Goal: Check status: Check status

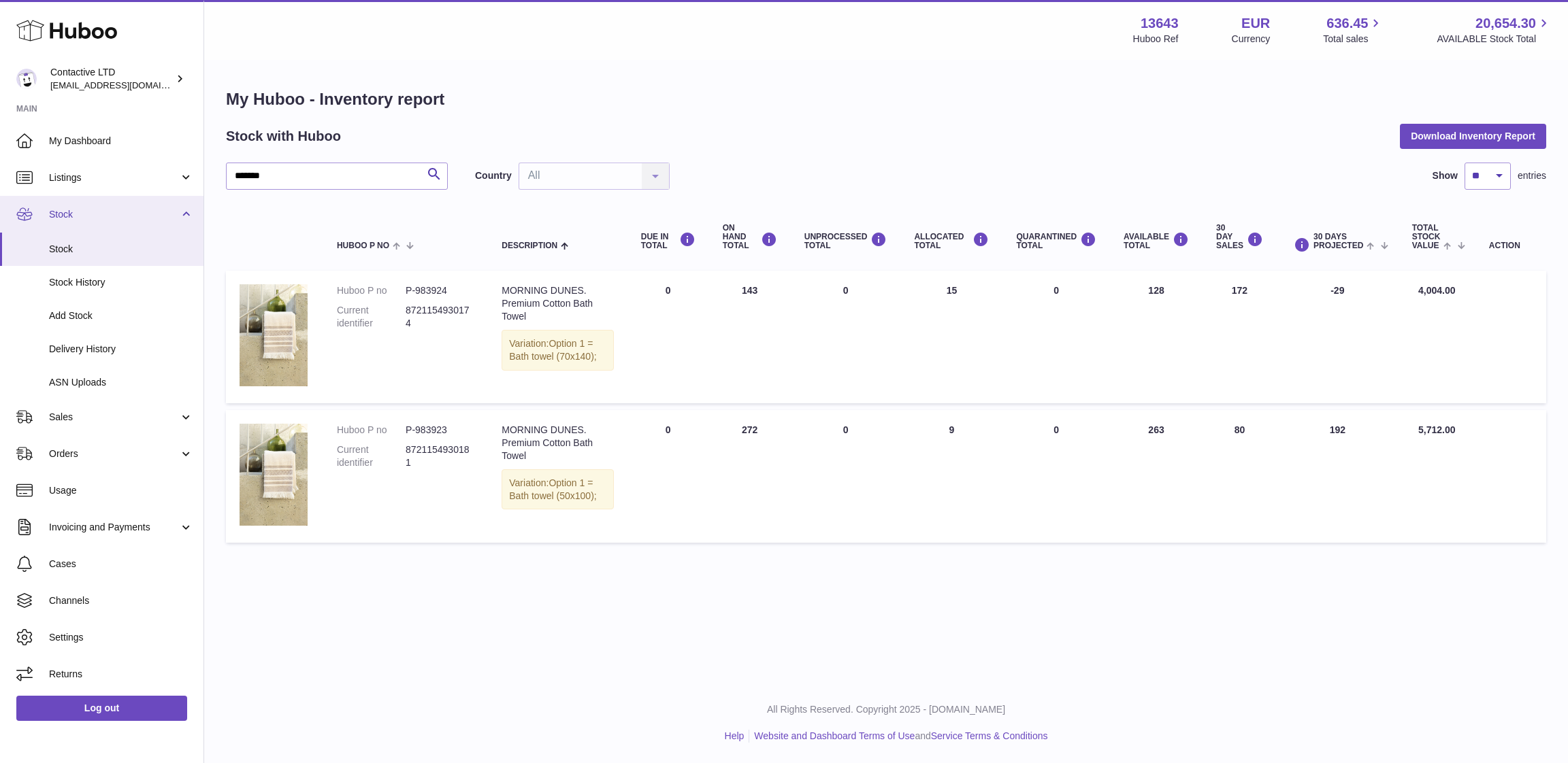
click at [107, 221] on link "Stock" at bounding box center [101, 214] width 204 height 37
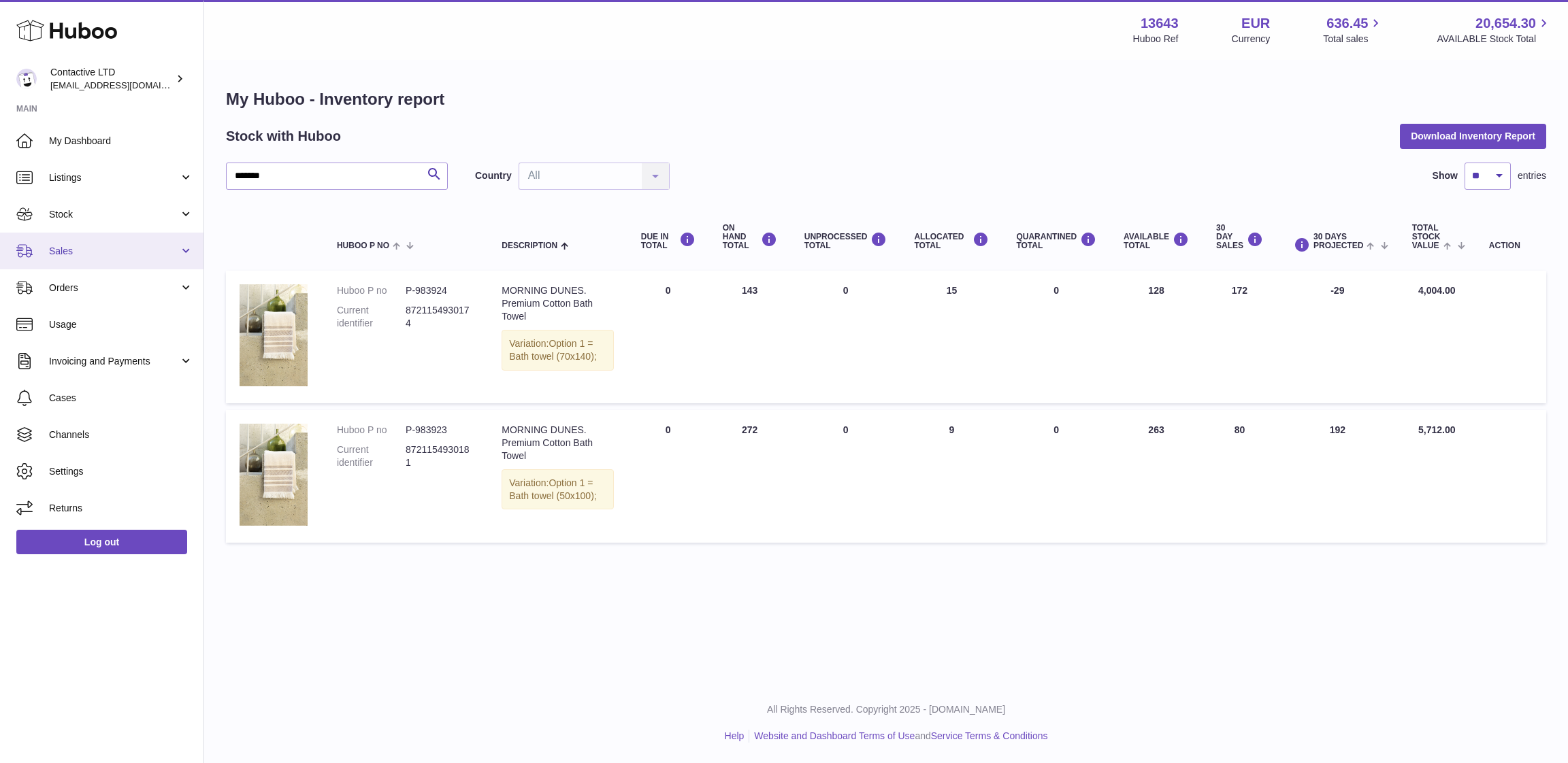
click at [112, 266] on link "Sales" at bounding box center [101, 251] width 204 height 37
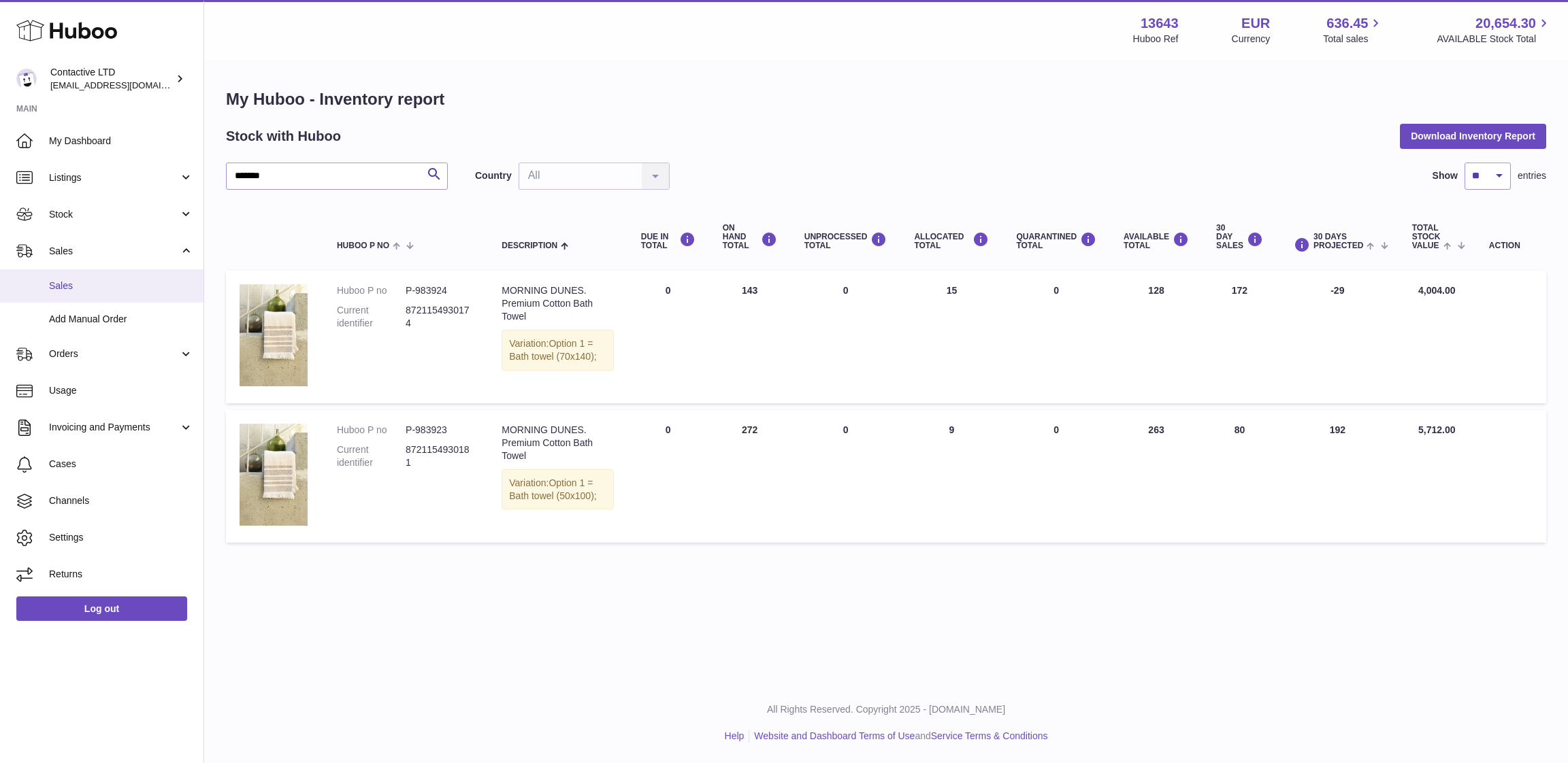
click at [116, 288] on span "Sales" at bounding box center [121, 286] width 144 height 13
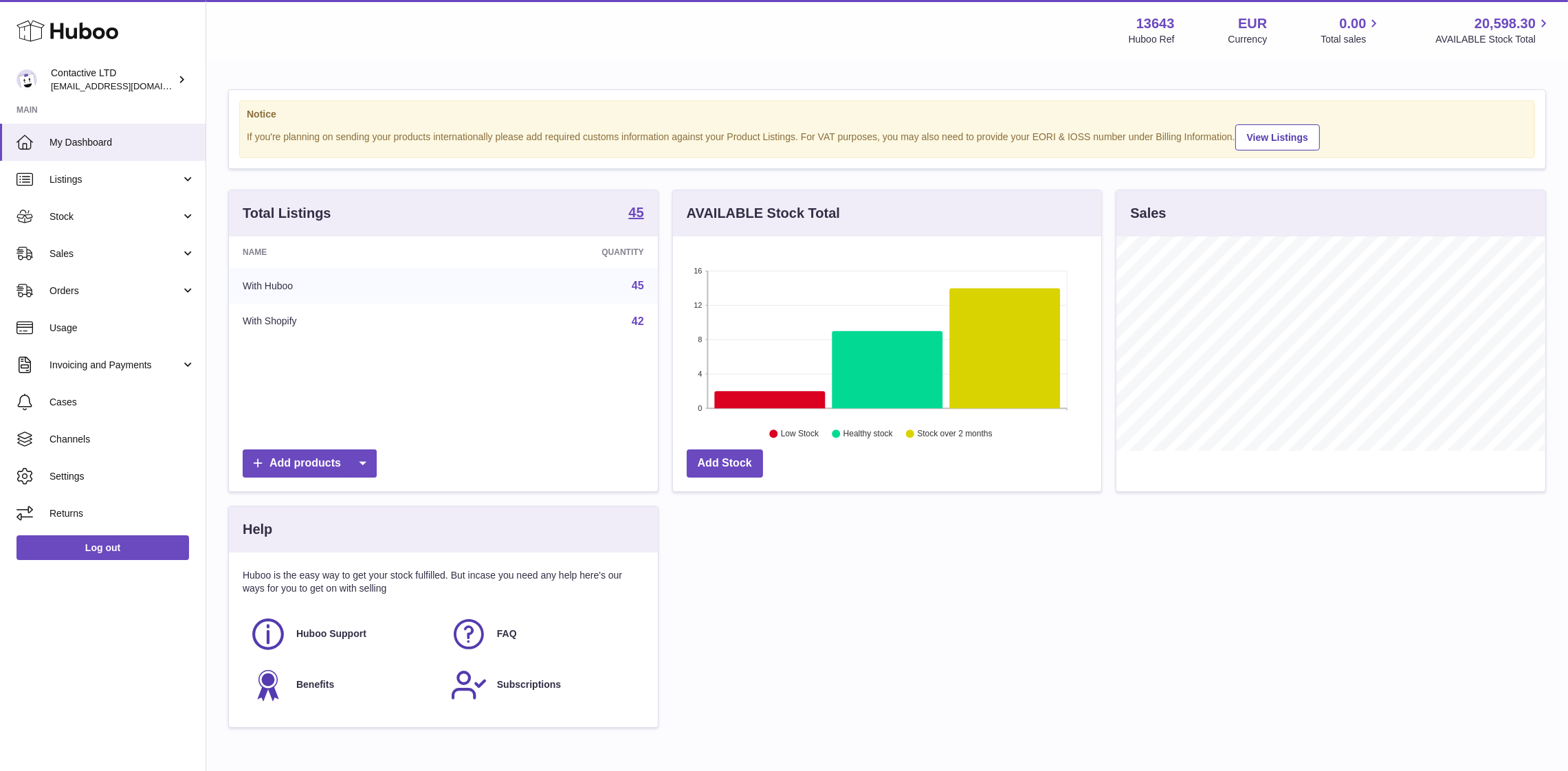
scroll to position [214, 429]
click at [137, 240] on link "Sales" at bounding box center [102, 254] width 206 height 37
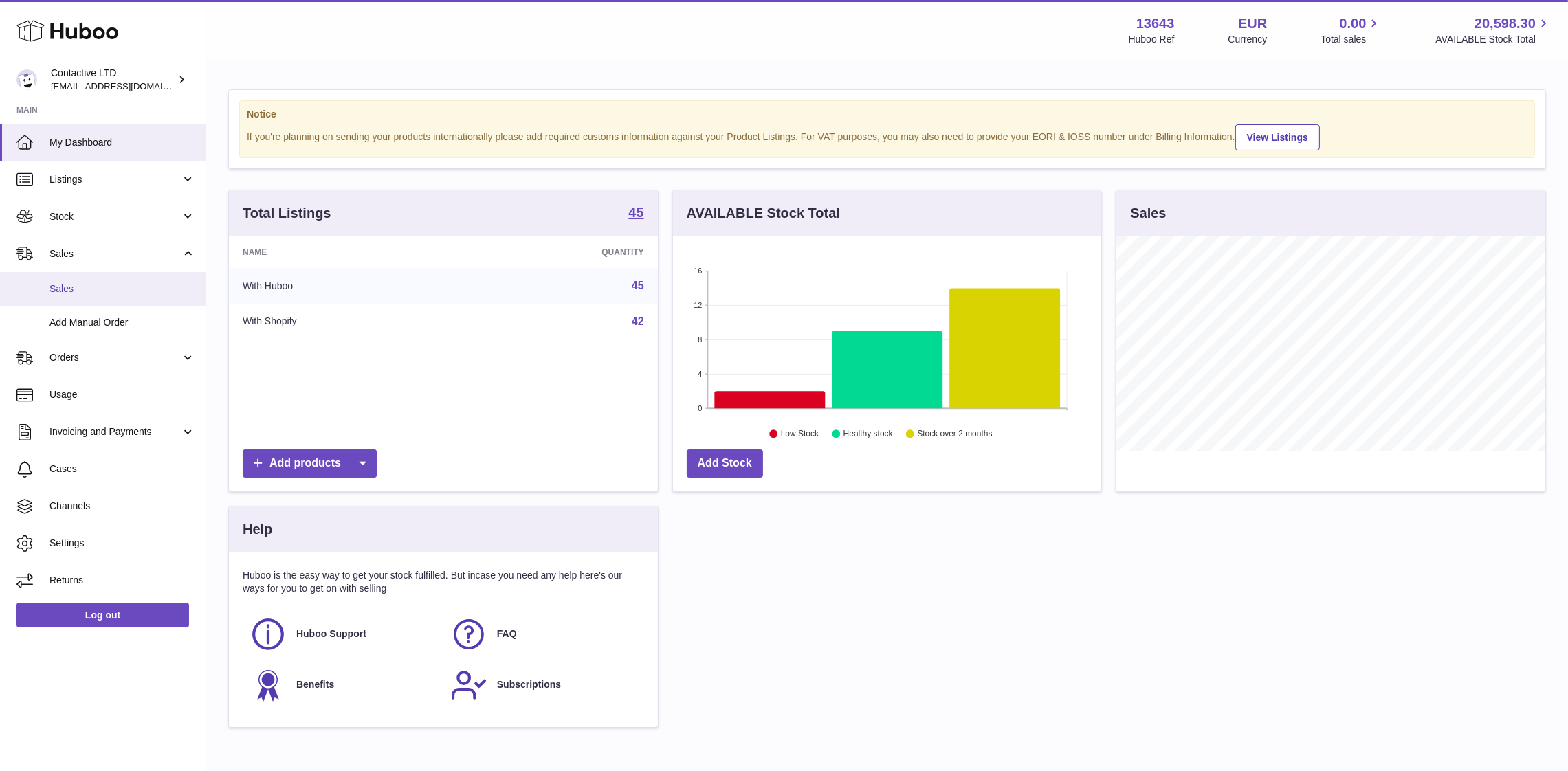
click at [130, 283] on span "Sales" at bounding box center [122, 289] width 146 height 13
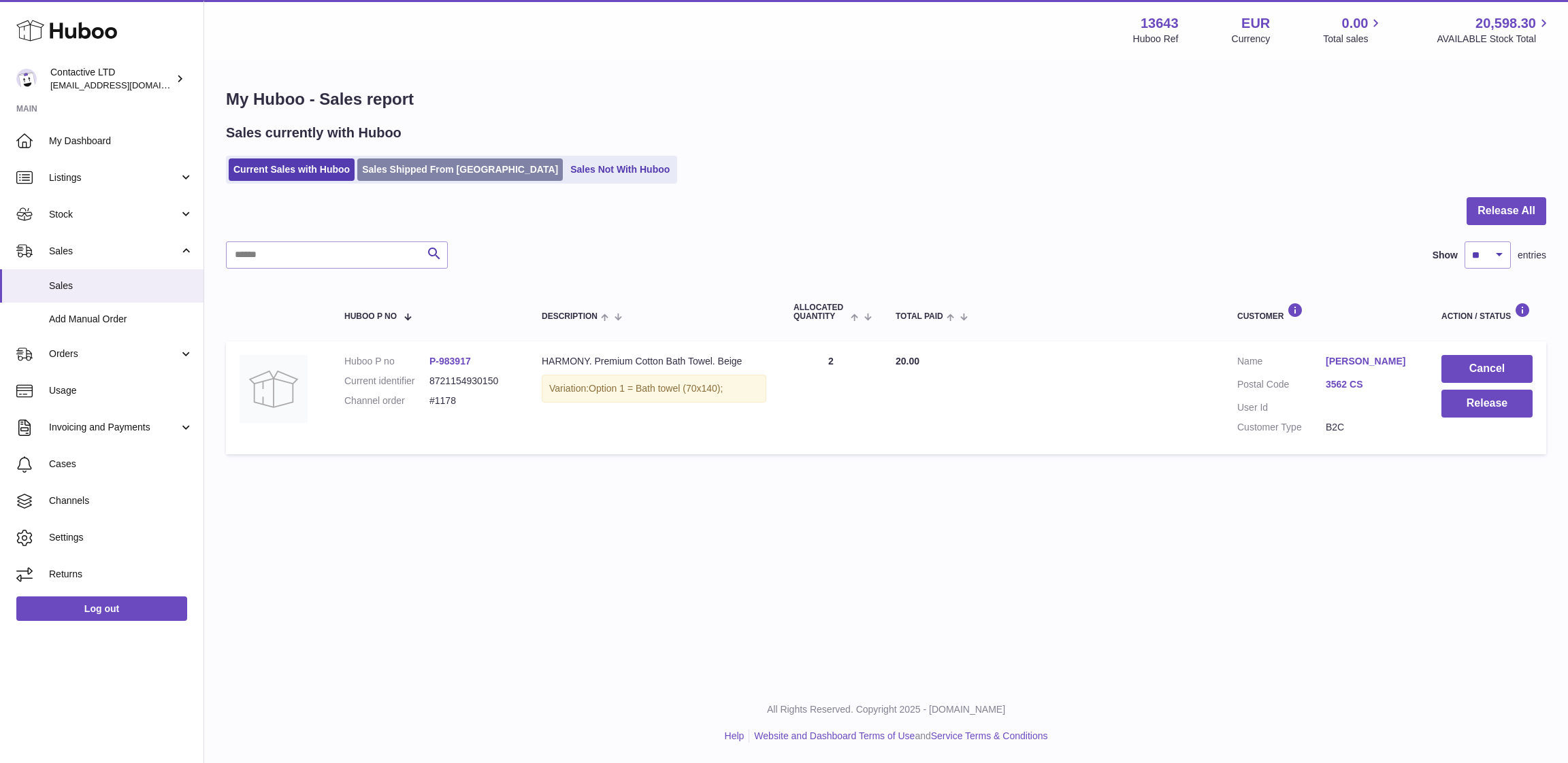
click at [439, 173] on link "Sales Shipped From [GEOGRAPHIC_DATA]" at bounding box center [459, 169] width 205 height 23
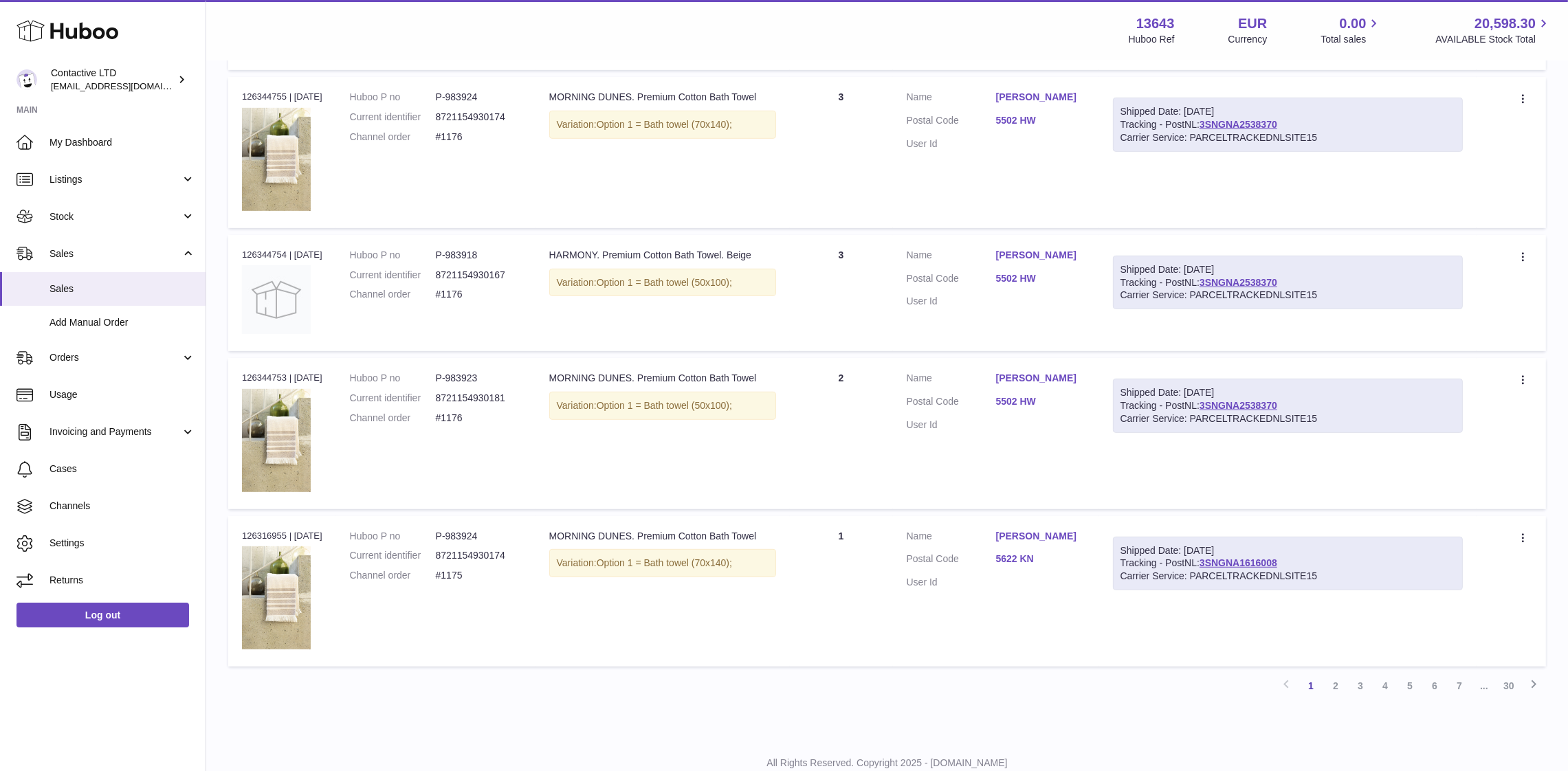
scroll to position [1027, 0]
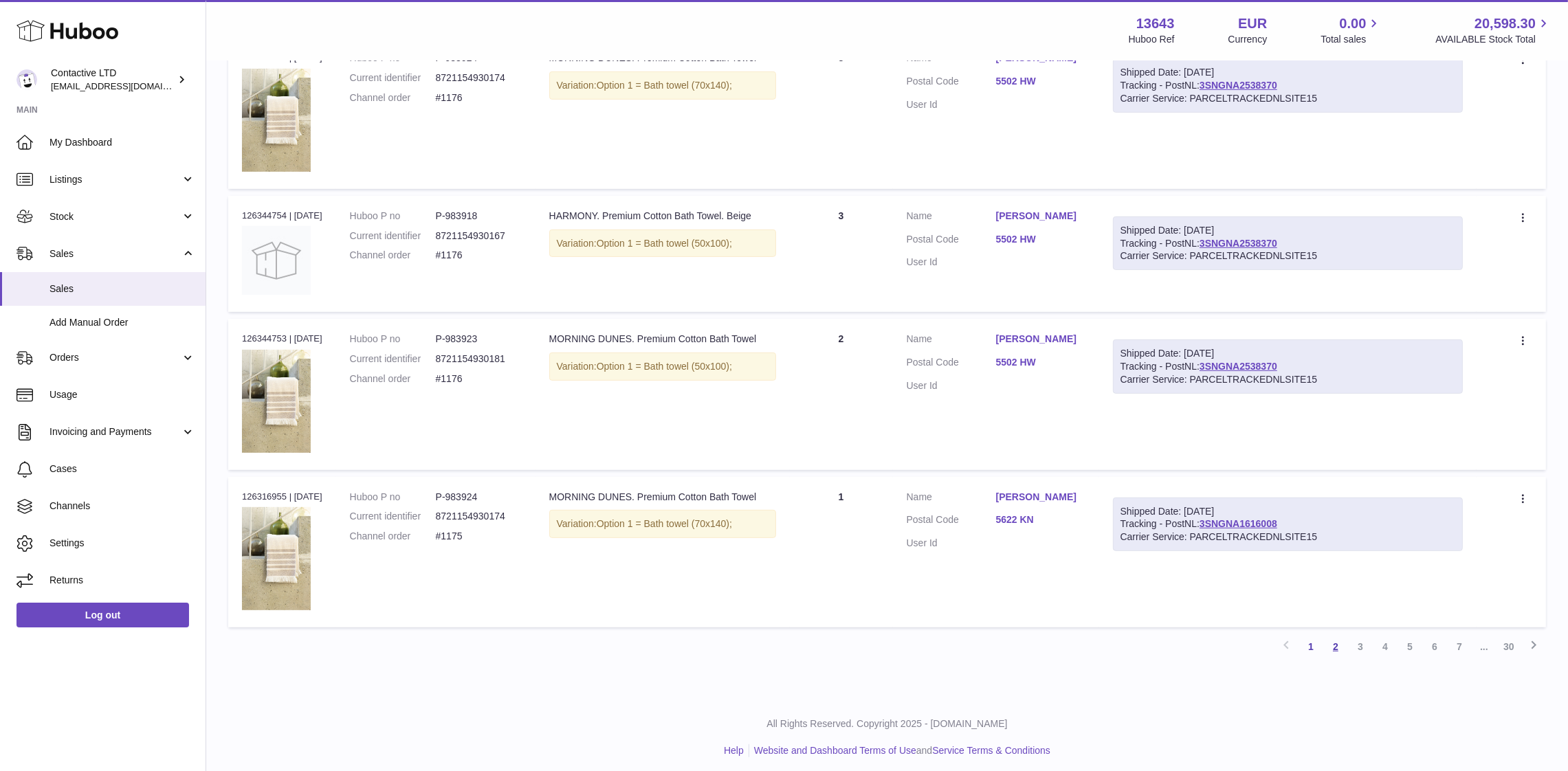
click at [1334, 640] on link "2" at bounding box center [1335, 647] width 25 height 25
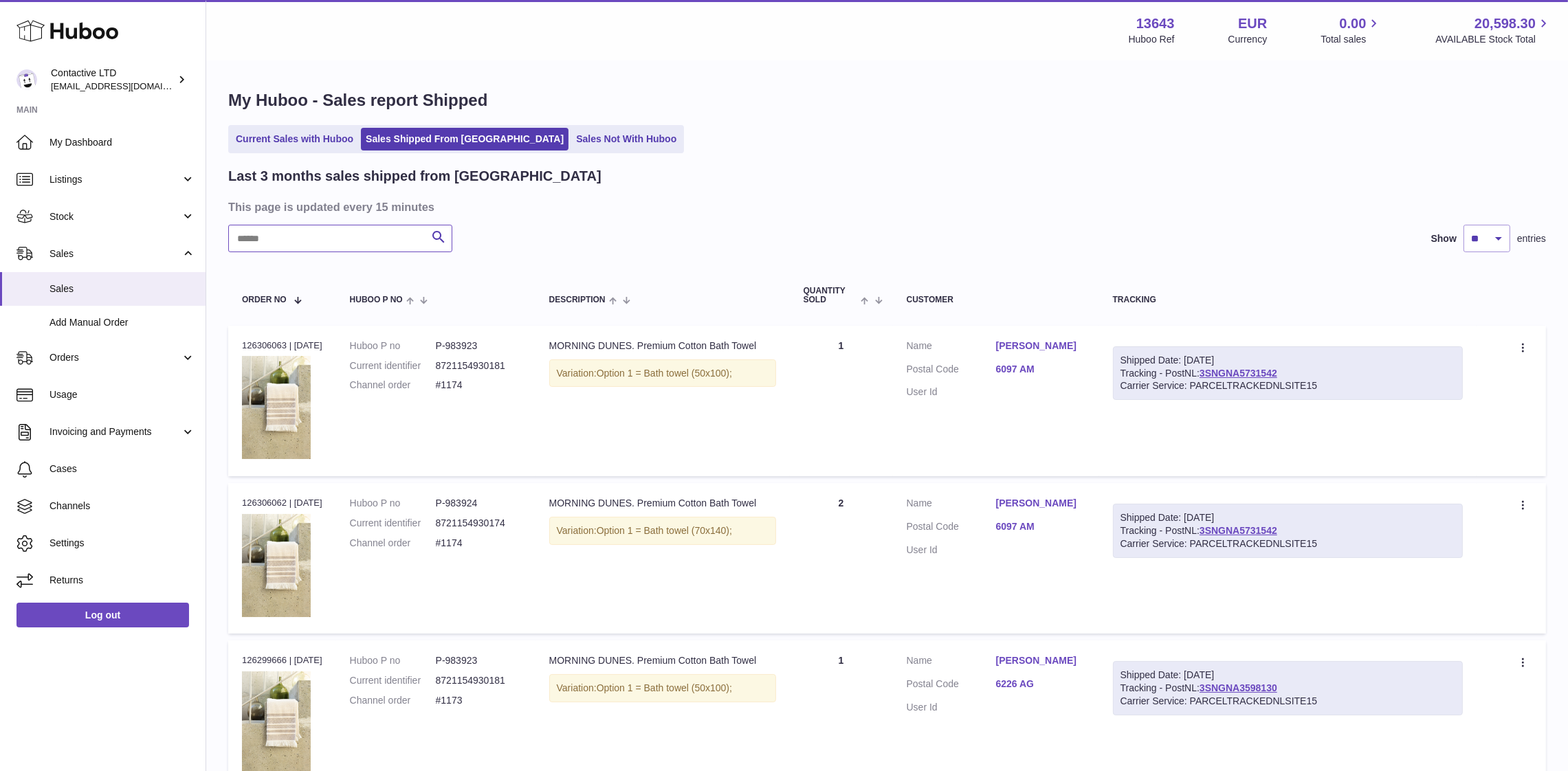
click at [397, 229] on input "text" at bounding box center [340, 239] width 224 height 27
paste input "*****"
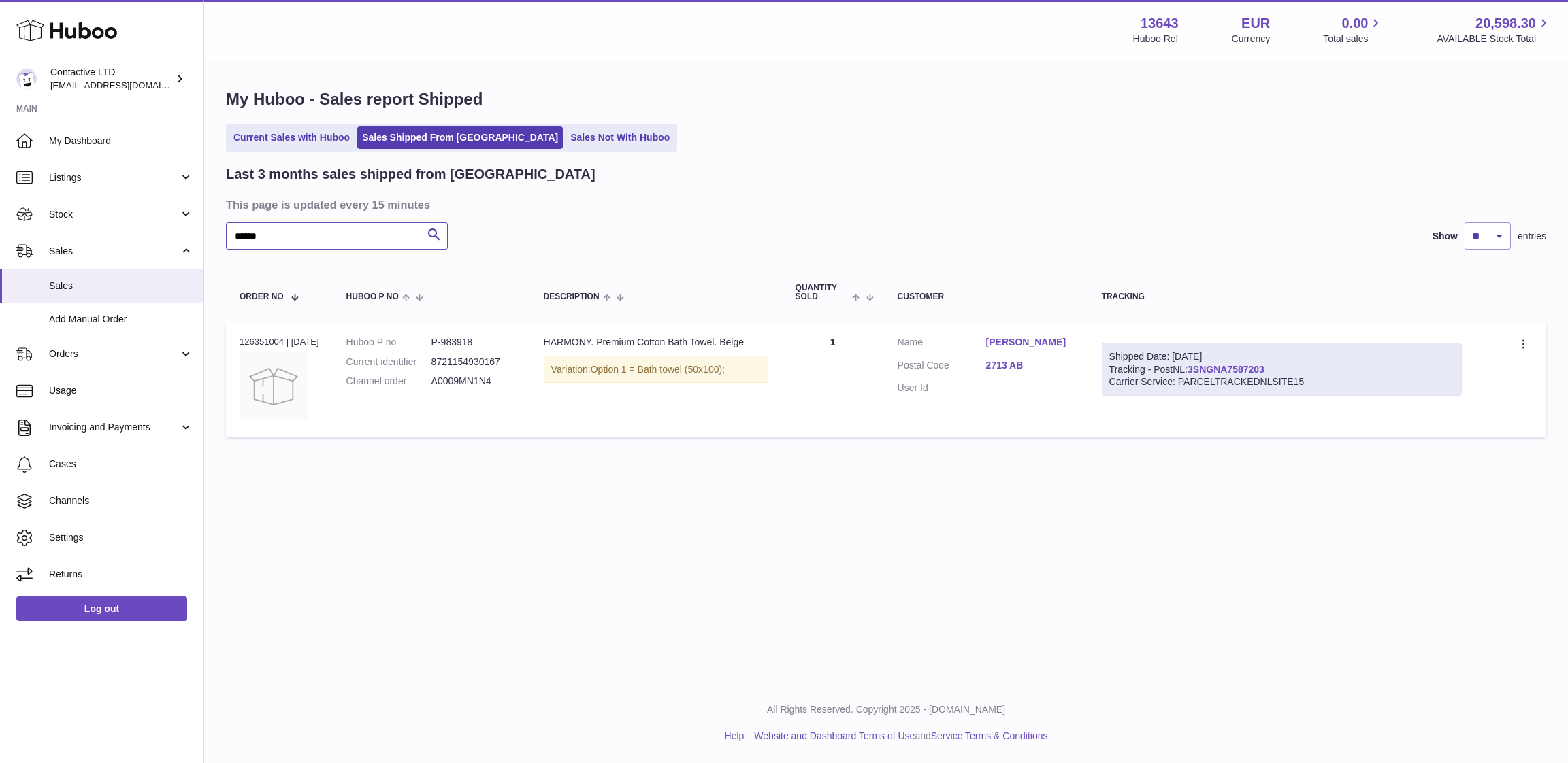
type input "*****"
click at [1228, 369] on link "3SNGNA7587203" at bounding box center [1225, 369] width 77 height 11
click at [317, 142] on link "Current Sales with Huboo" at bounding box center [291, 137] width 126 height 23
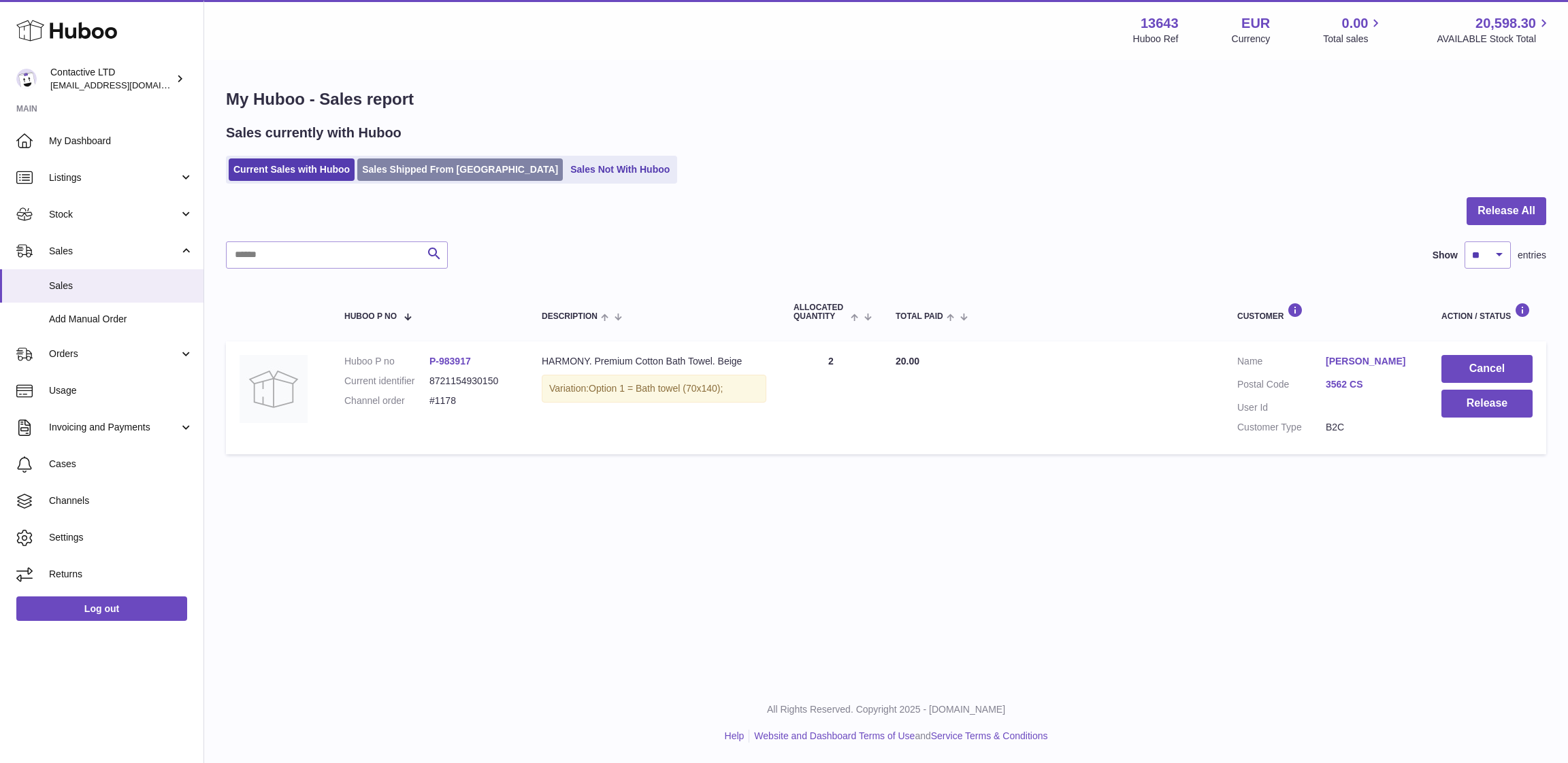
click at [372, 167] on link "Sales Shipped From [GEOGRAPHIC_DATA]" at bounding box center [459, 169] width 205 height 23
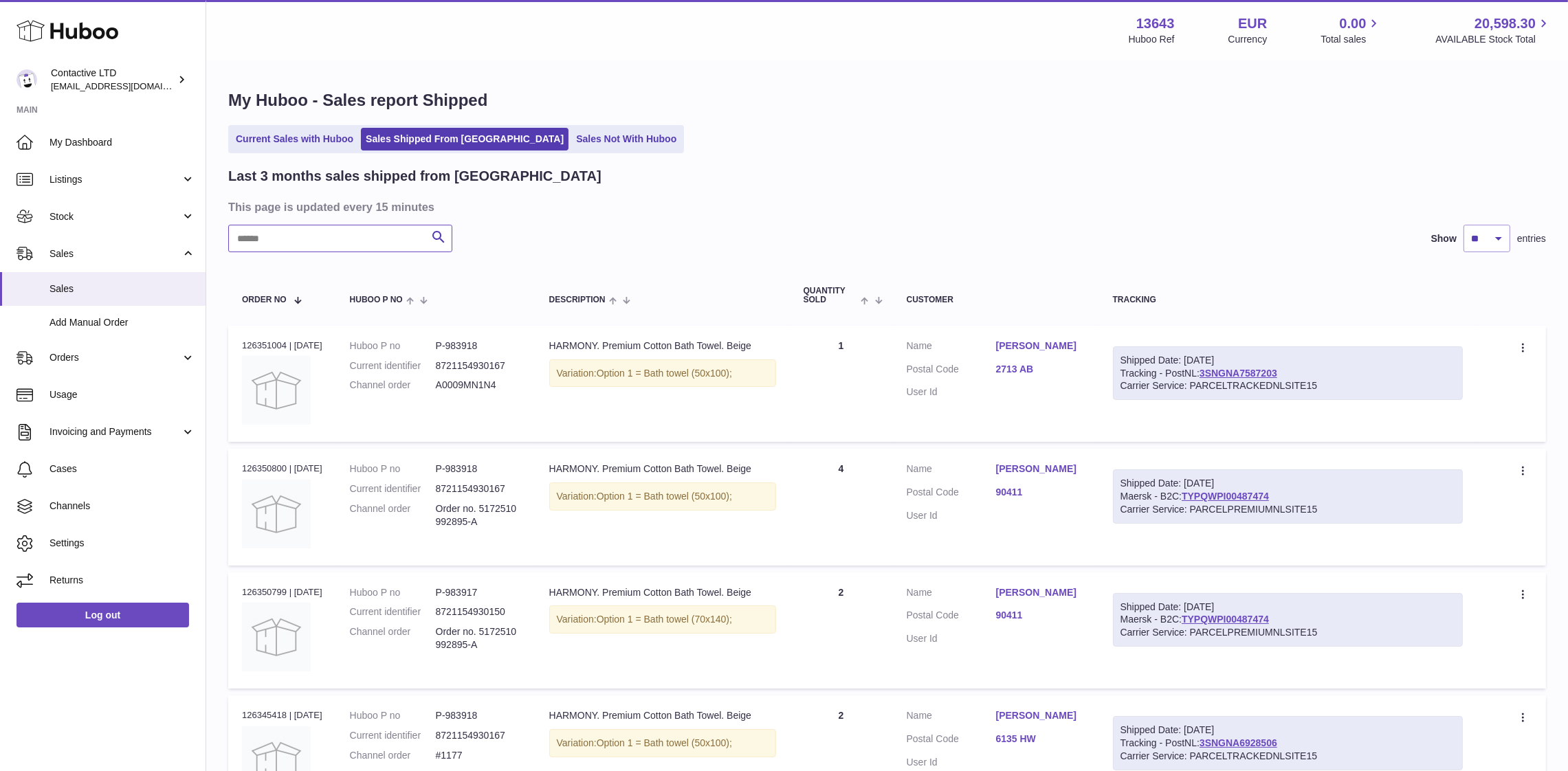
click at [349, 250] on input "text" at bounding box center [340, 239] width 224 height 27
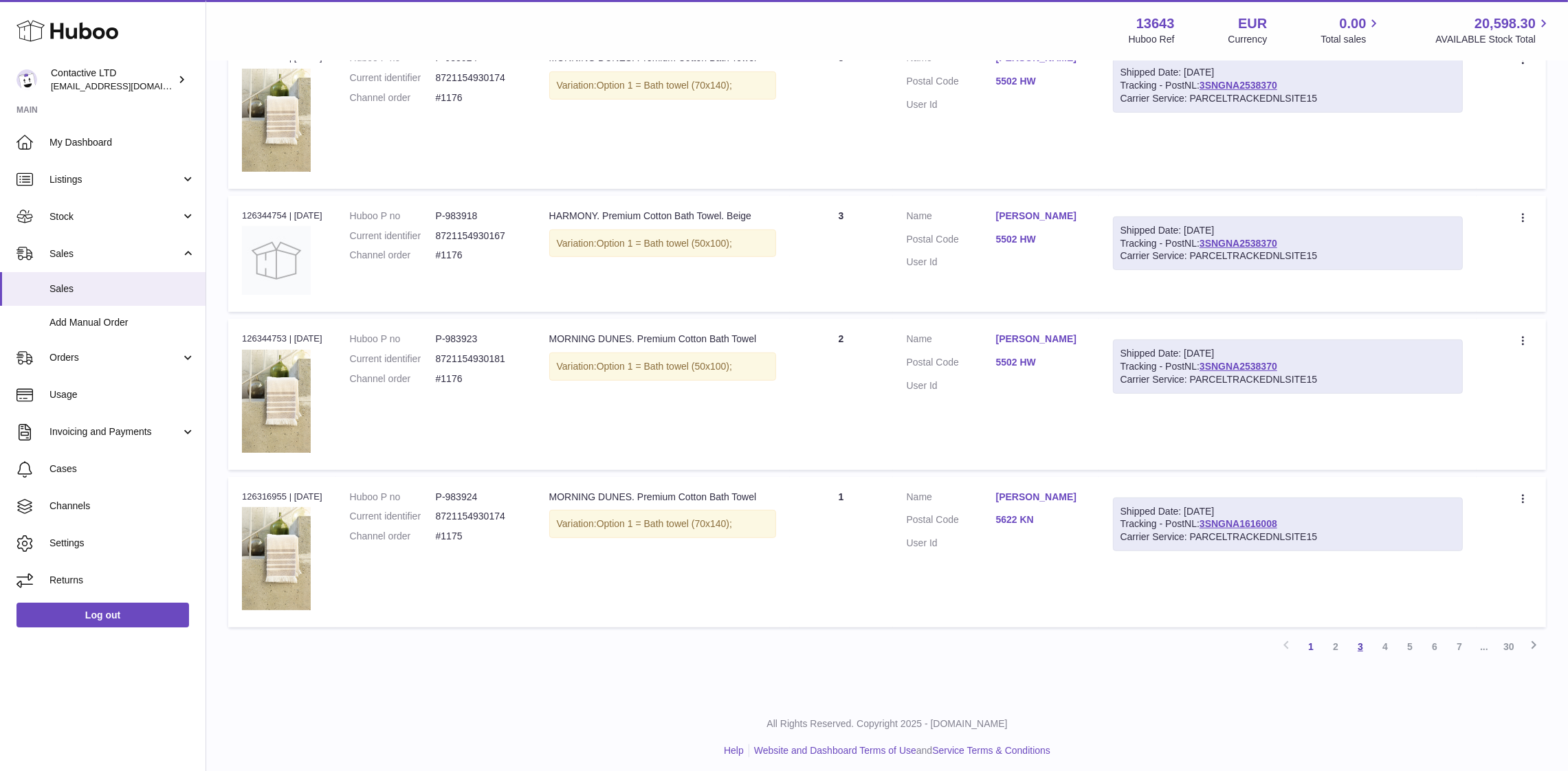
click at [1354, 644] on link "3" at bounding box center [1360, 647] width 25 height 25
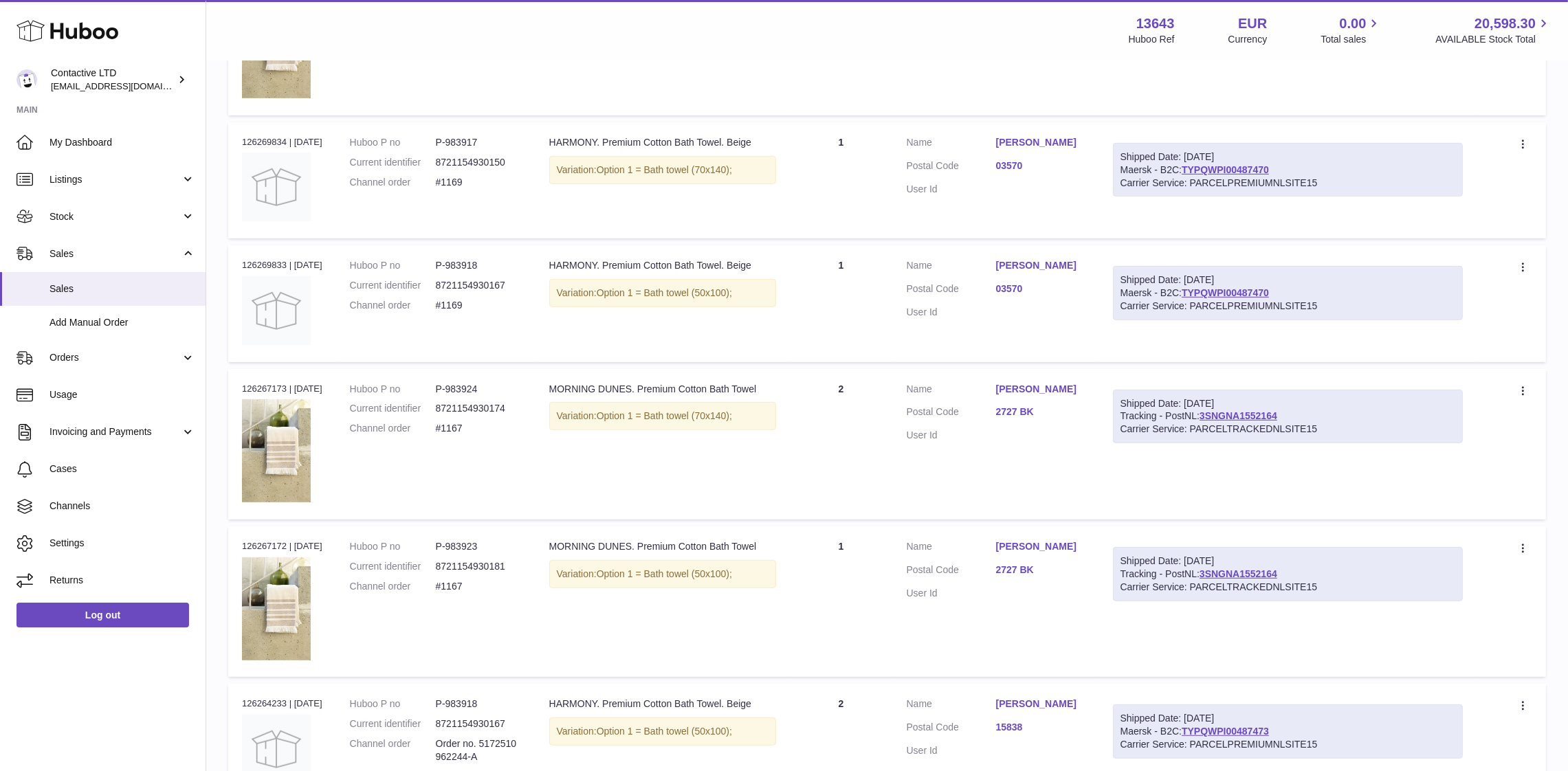
scroll to position [1131, 0]
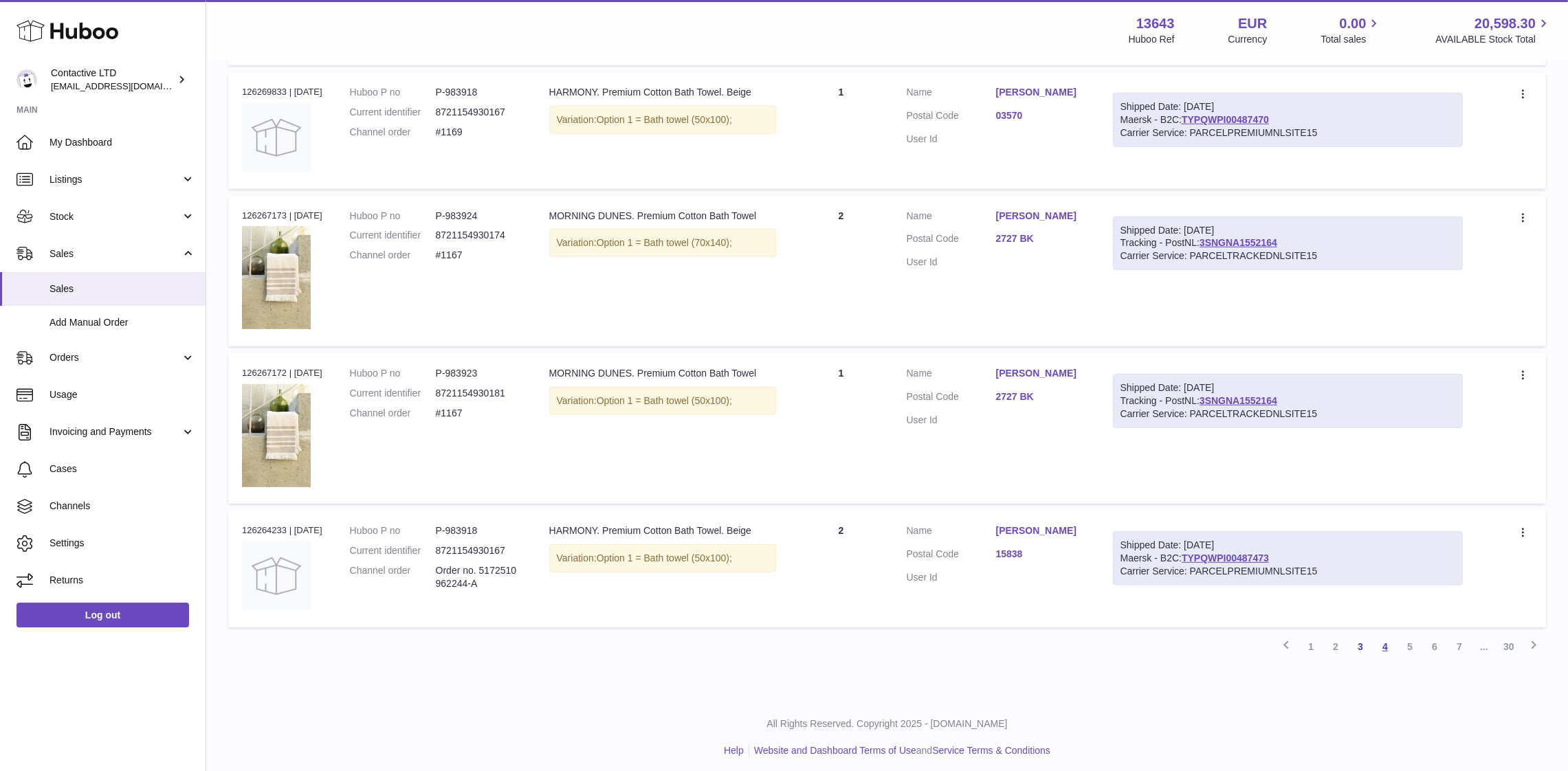
click at [1381, 642] on link "4" at bounding box center [1384, 647] width 25 height 25
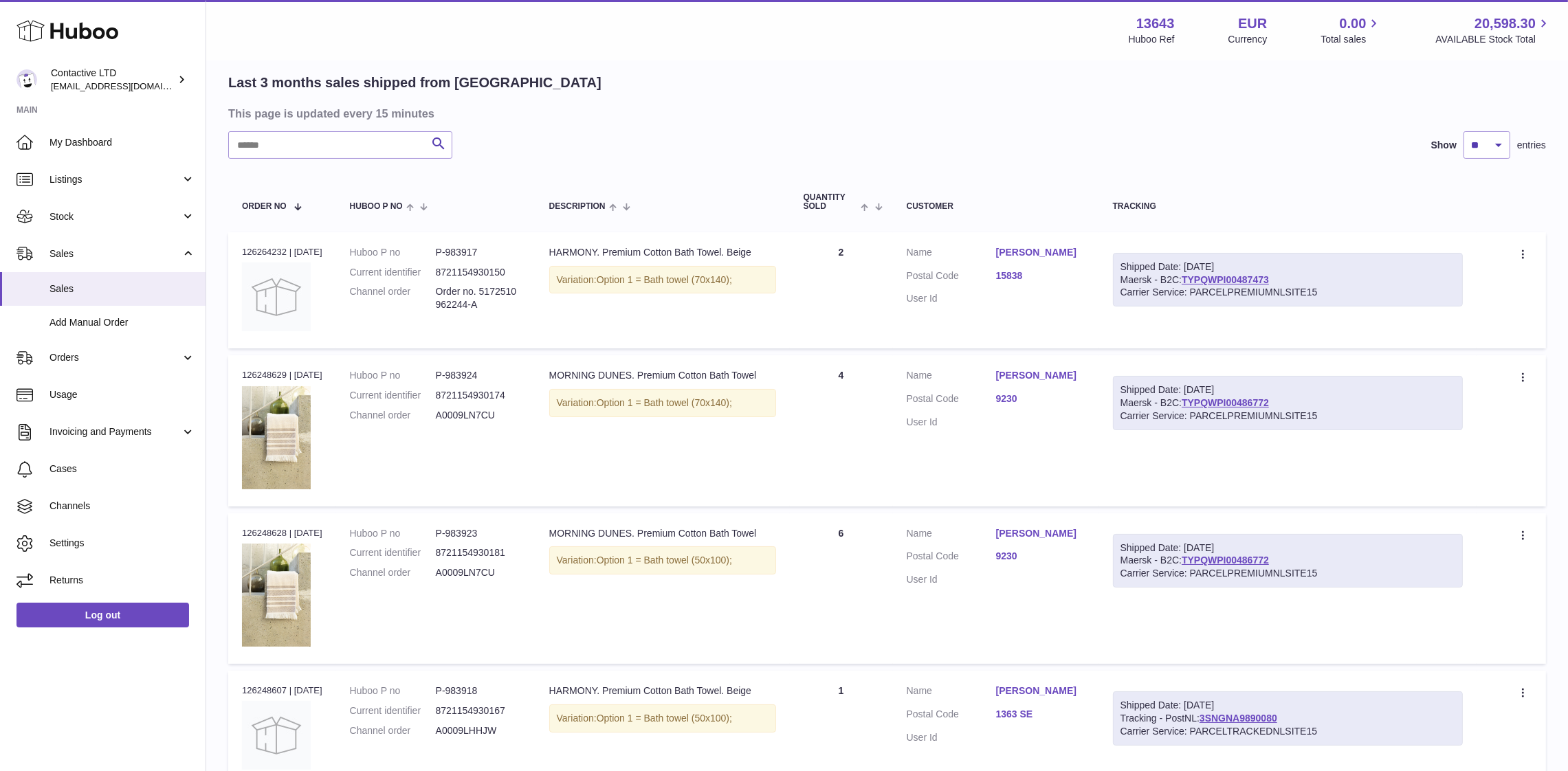
scroll to position [100, 0]
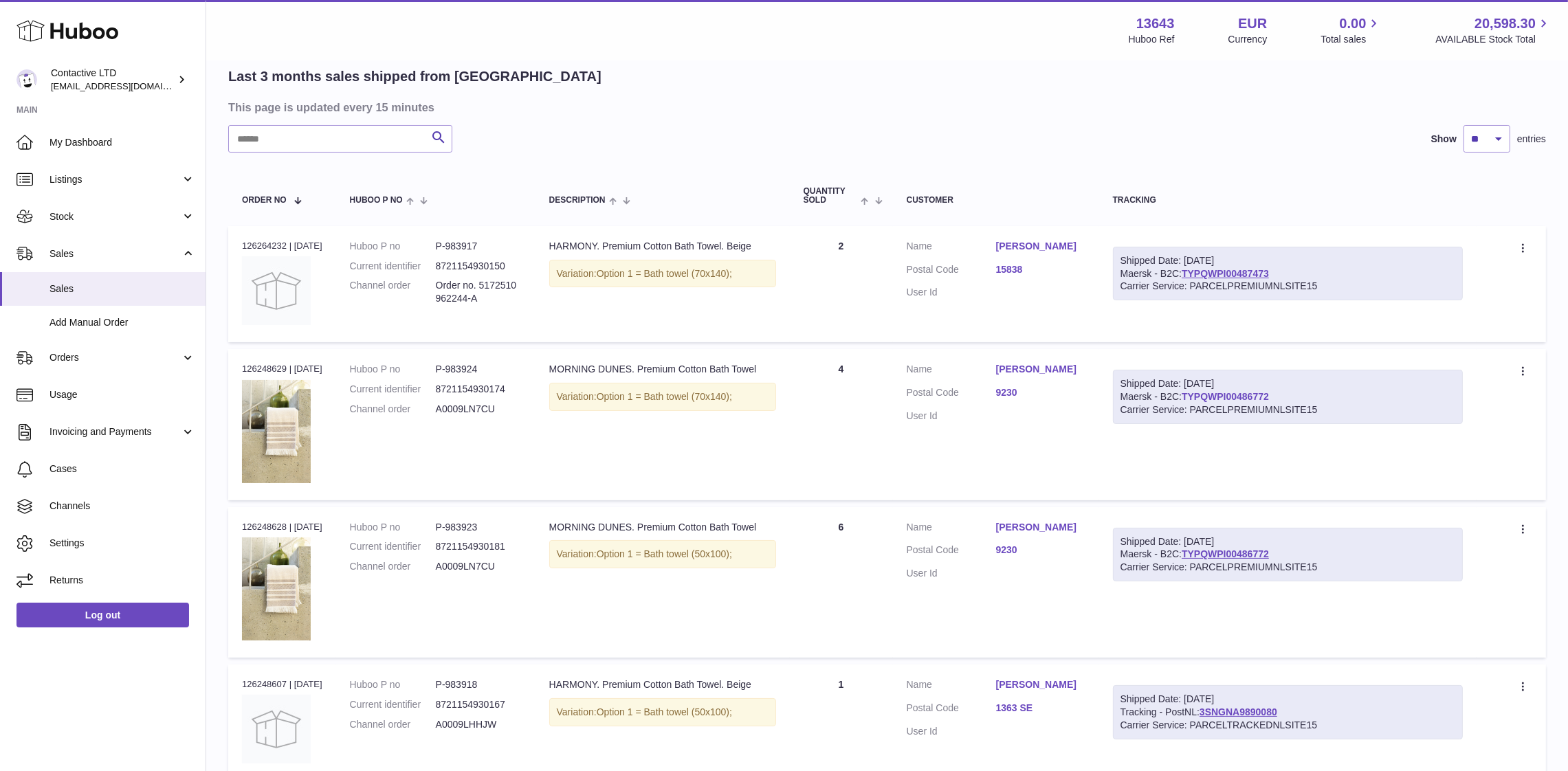
click at [1245, 395] on link "TYPQWPI00486772" at bounding box center [1224, 396] width 87 height 11
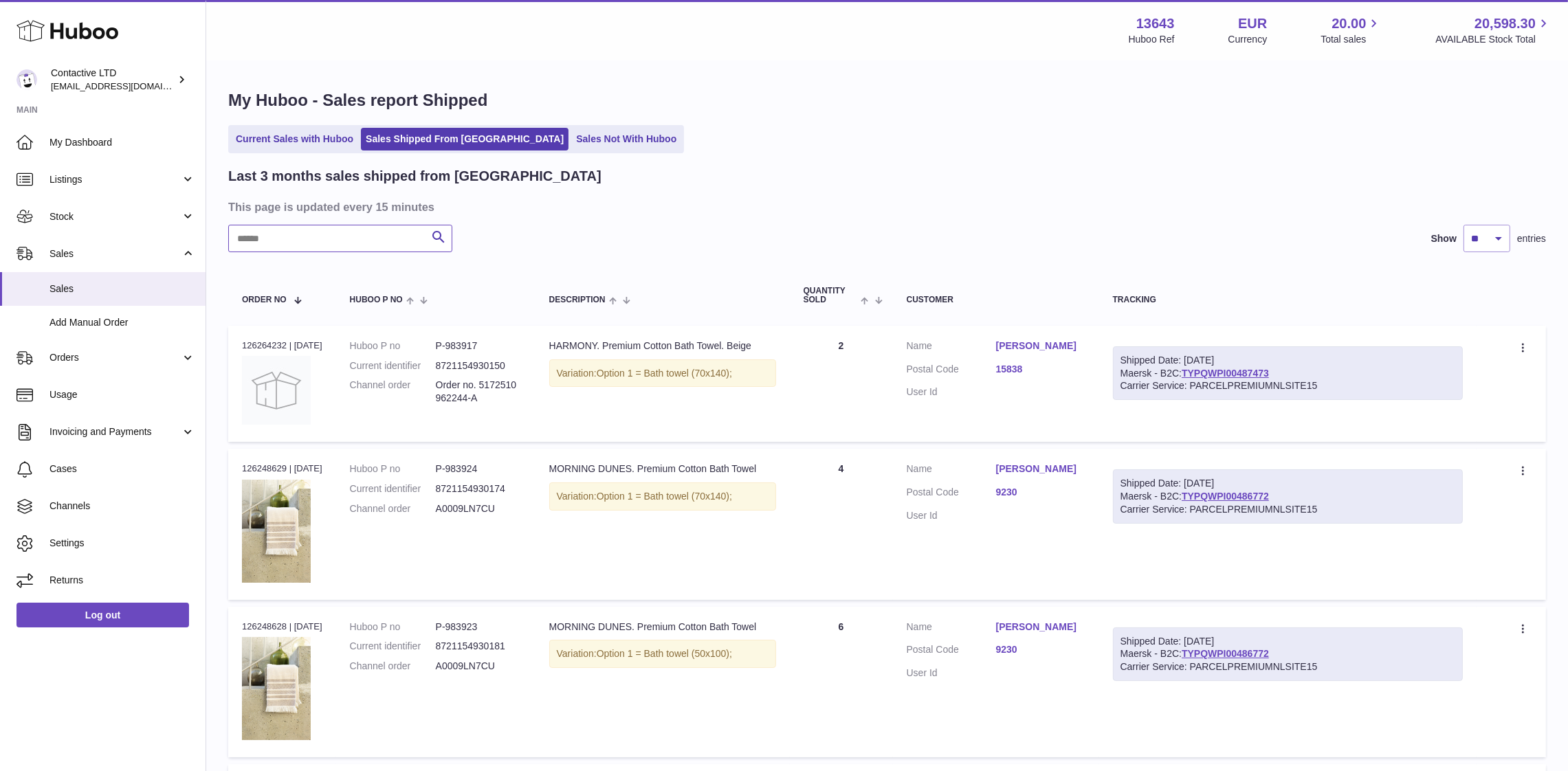
click at [338, 240] on input "text" at bounding box center [340, 239] width 224 height 27
type input "*****"
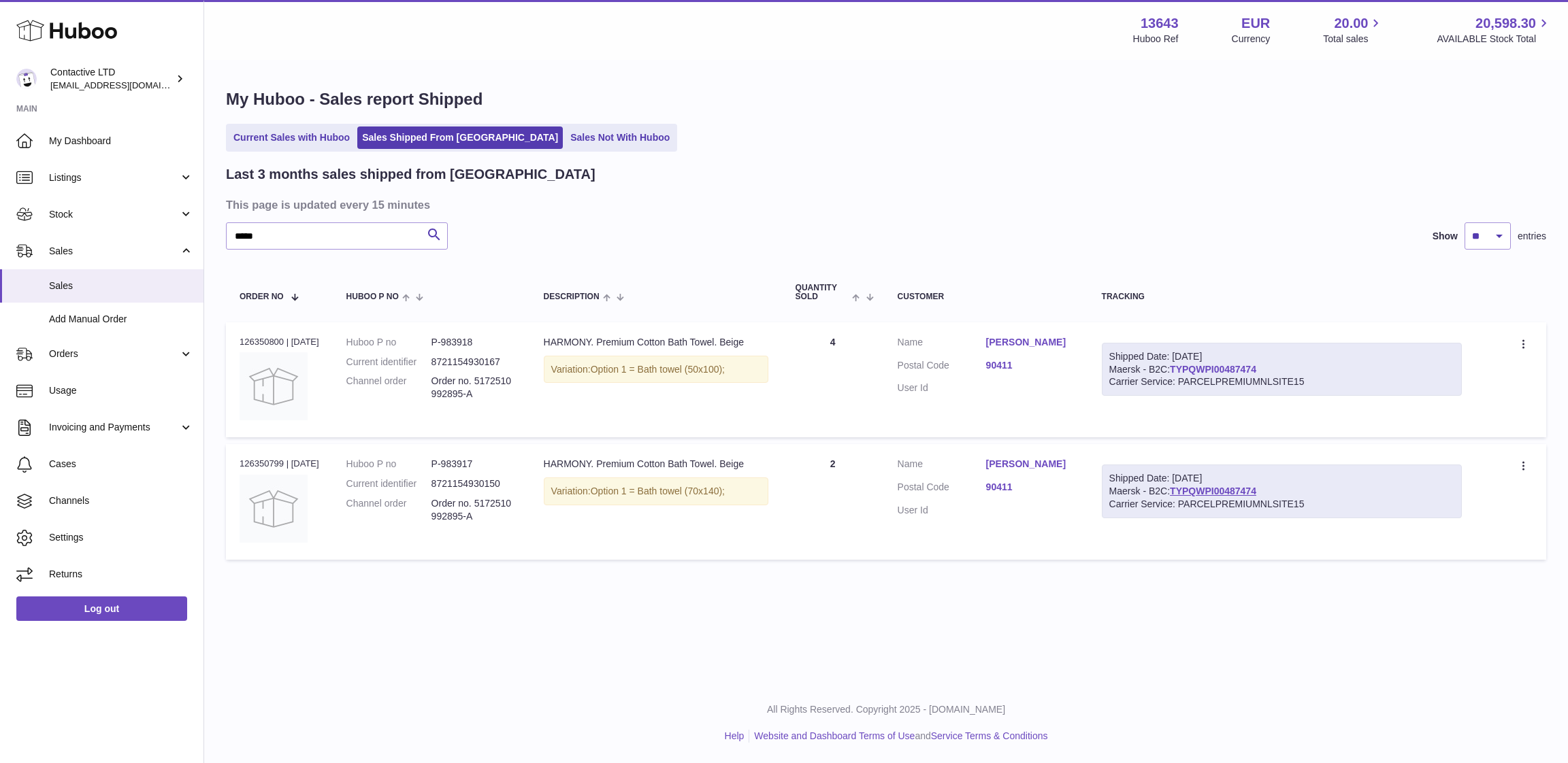
click at [1216, 366] on link "TYPQWPI00487474" at bounding box center [1212, 369] width 86 height 11
click at [358, 240] on input "*****" at bounding box center [337, 236] width 222 height 27
type input "*"
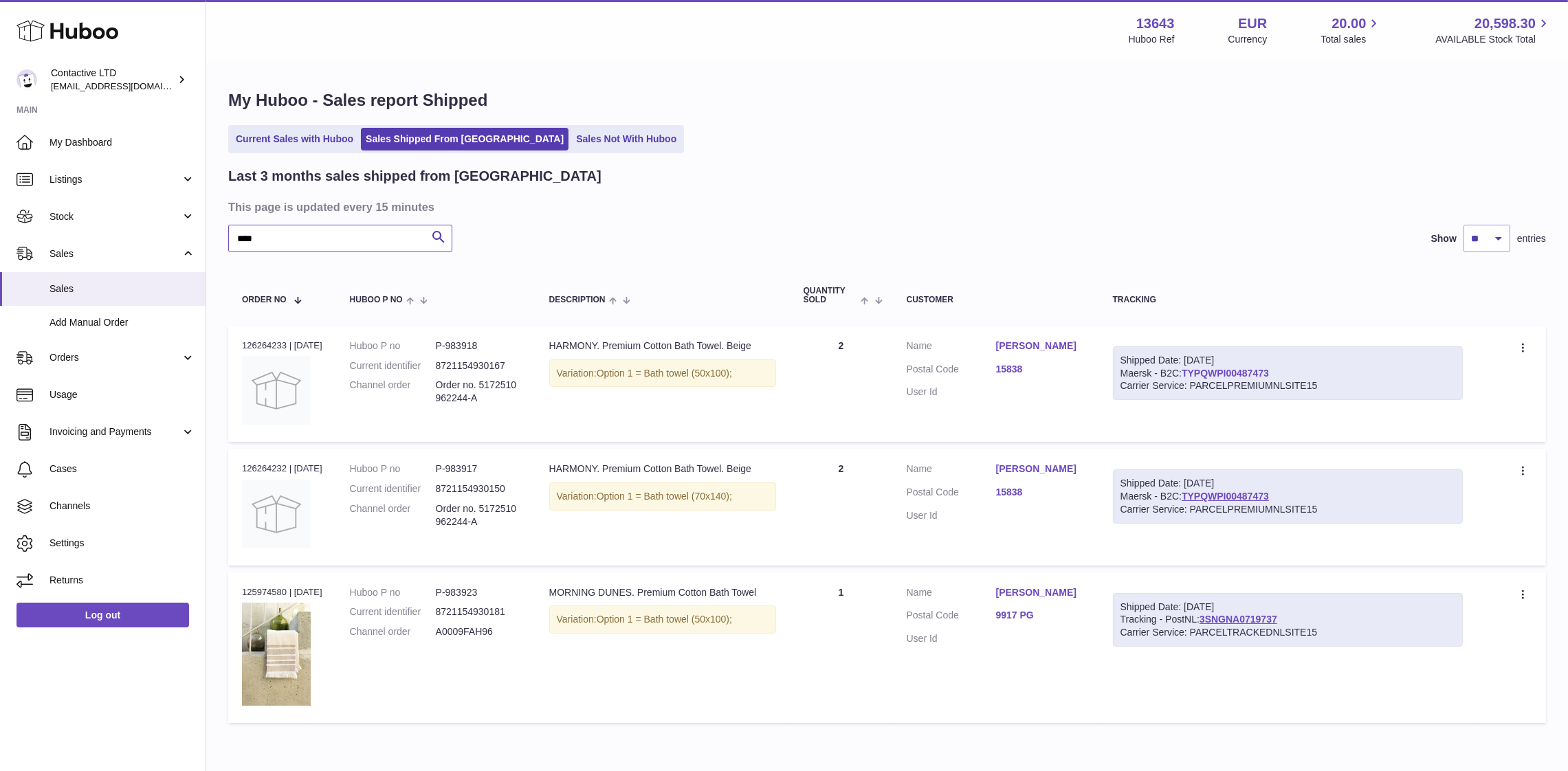
type input "****"
click at [1202, 368] on link "TYPQWPI00487473" at bounding box center [1224, 373] width 87 height 11
